Goal: Use online tool/utility: Use online tool/utility

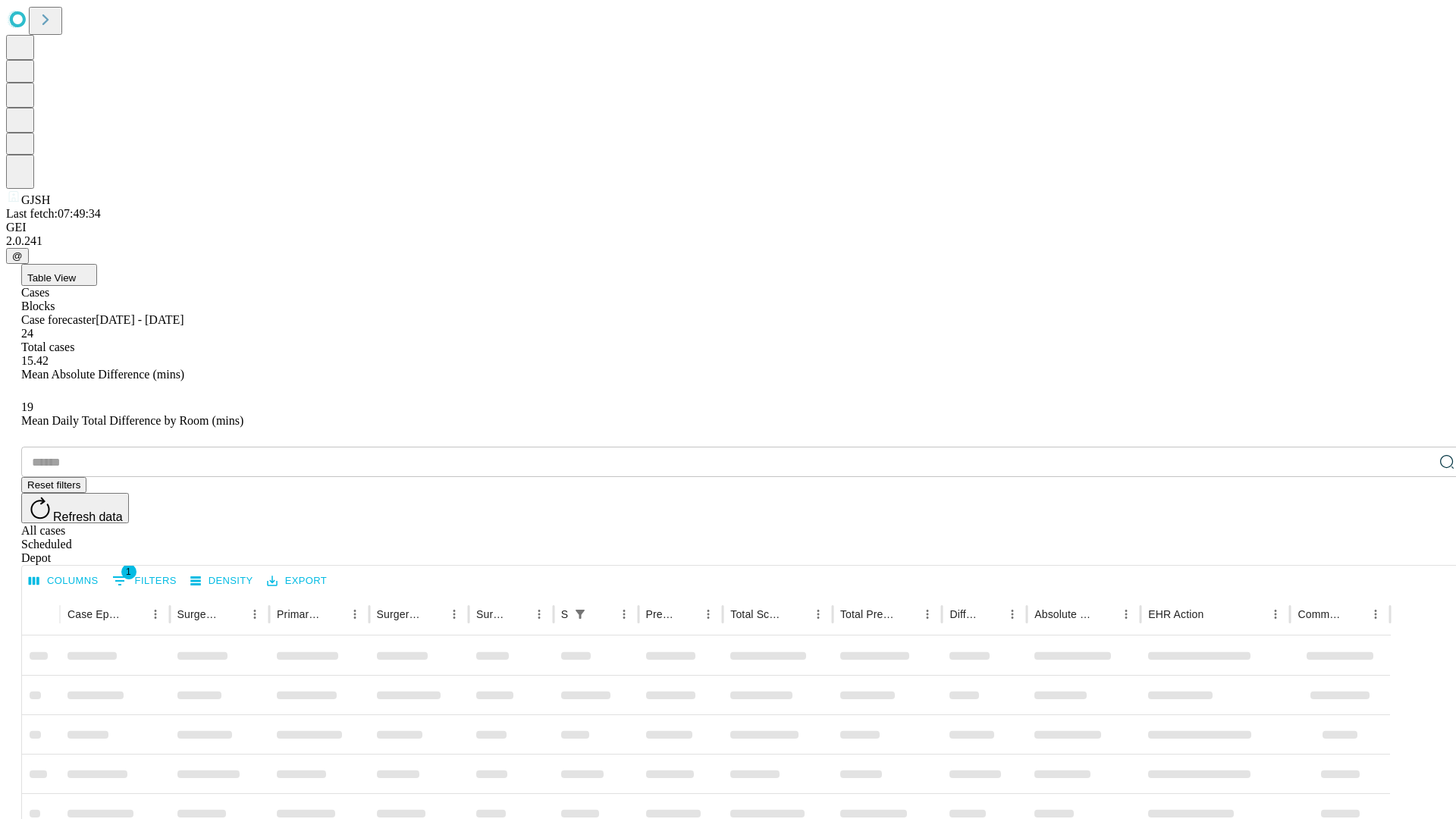
click at [76, 272] on span "Table View" at bounding box center [51, 278] width 49 height 12
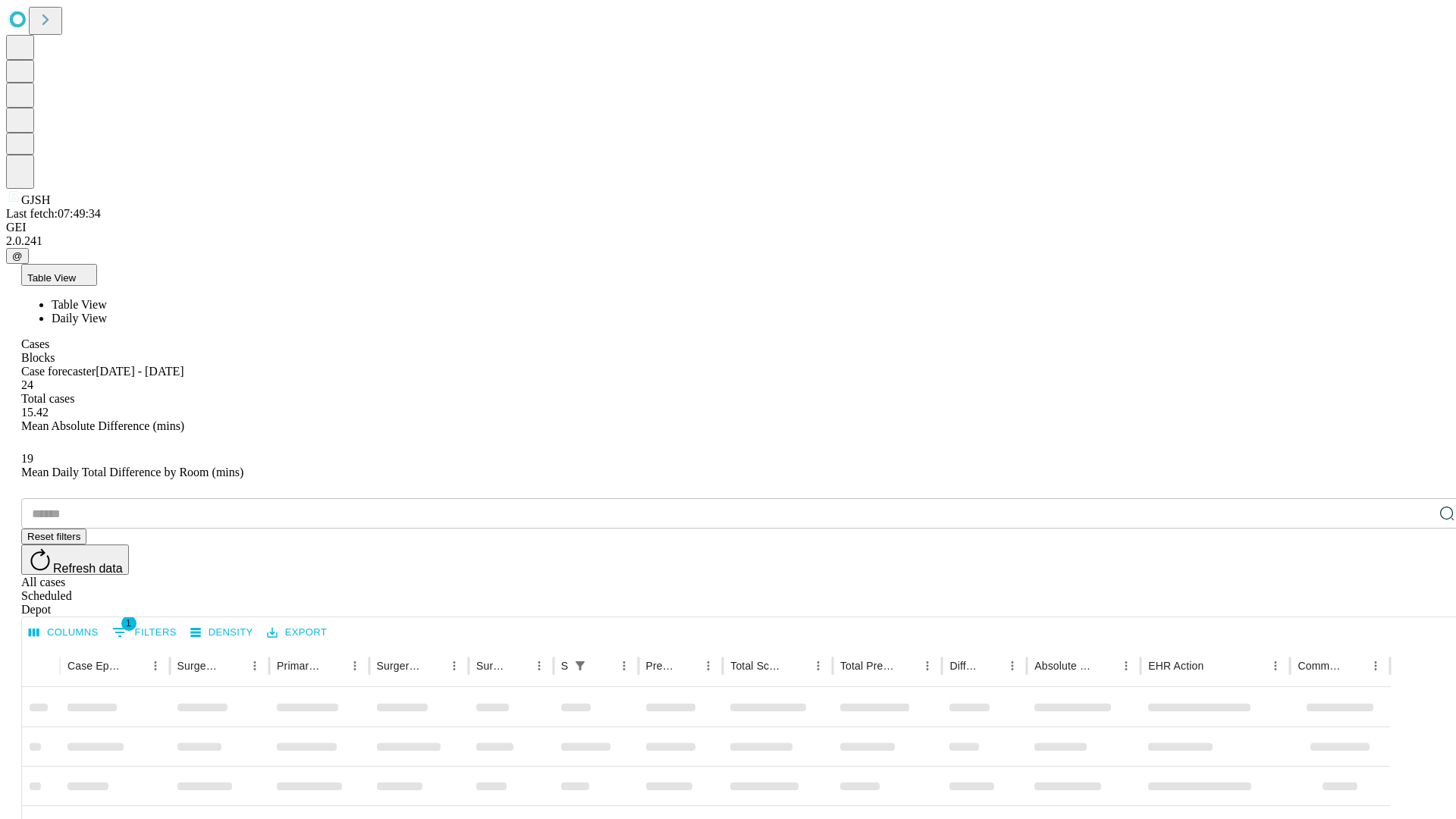
click at [107, 311] on span "Daily View" at bounding box center [80, 317] width 56 height 12
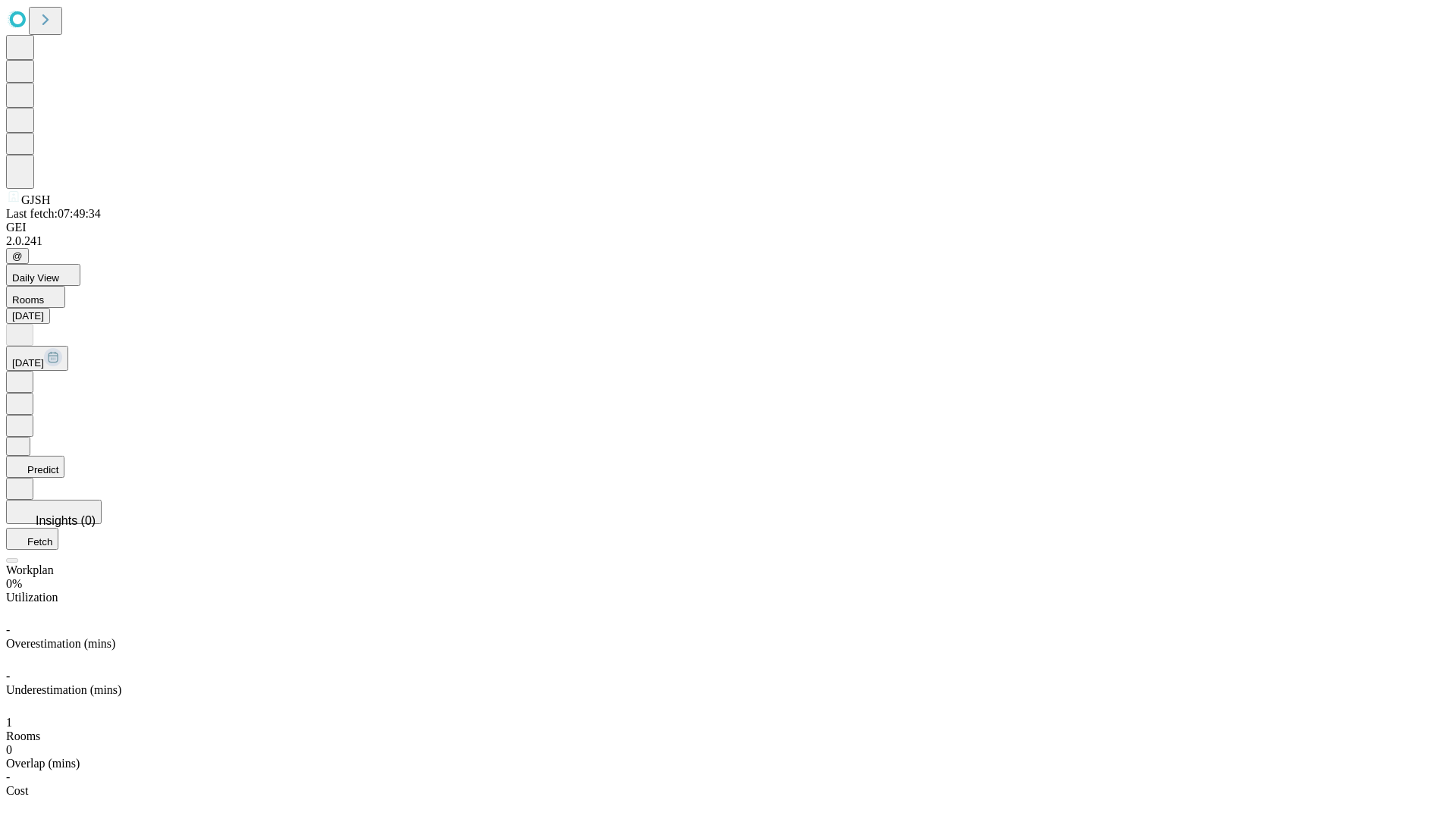
click at [64, 456] on button "Predict" at bounding box center [35, 466] width 59 height 22
